Goal: Information Seeking & Learning: Check status

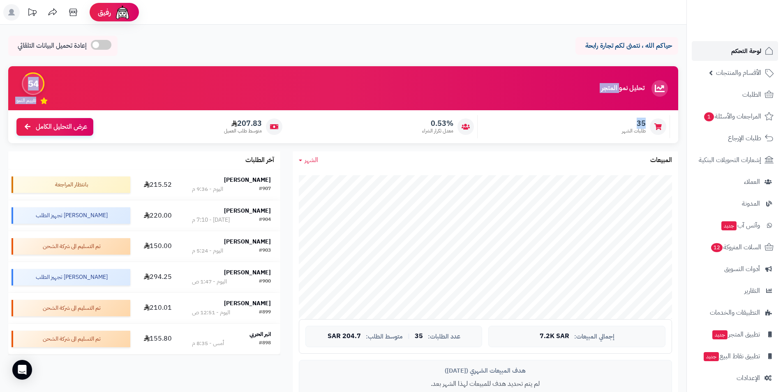
click at [726, 47] on link "لوحة التحكم" at bounding box center [735, 51] width 86 height 20
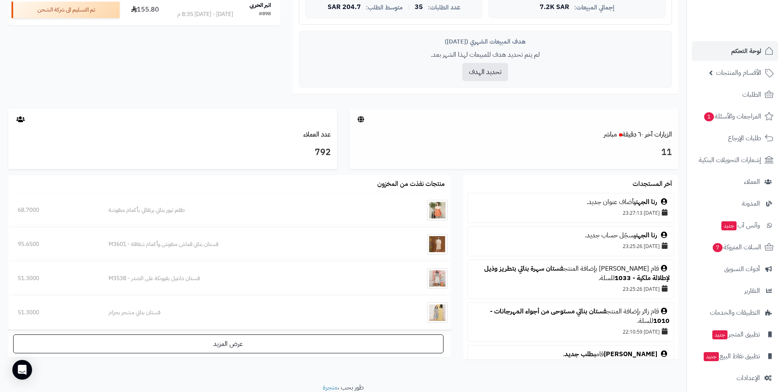
scroll to position [361, 0]
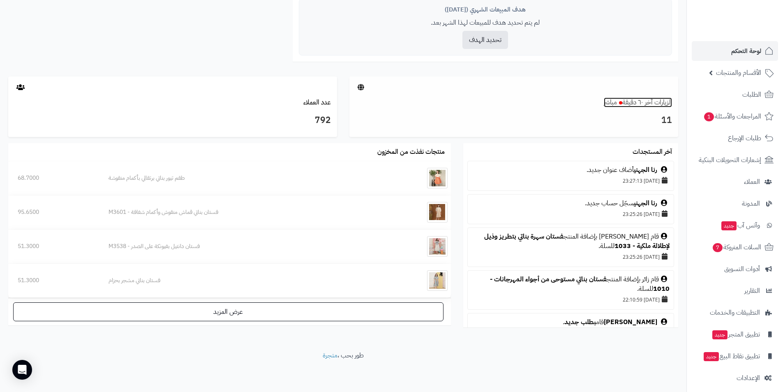
click at [652, 98] on link "الزيارات آخر ٦٠ دقيقة مباشر" at bounding box center [638, 102] width 68 height 10
